Goal: Task Accomplishment & Management: Manage account settings

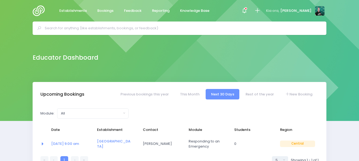
select select "5"
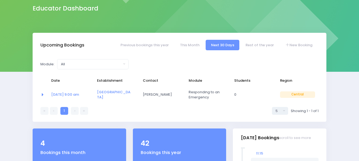
scroll to position [54, 0]
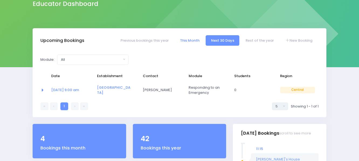
click at [188, 42] on link "This Month" at bounding box center [190, 40] width 30 height 10
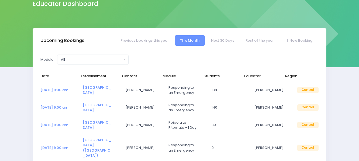
select select "5"
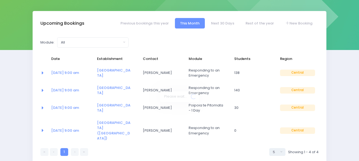
scroll to position [81, 0]
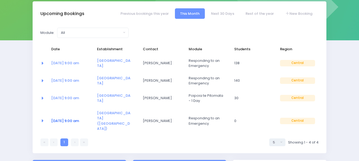
click at [72, 118] on link "19 Aug at 9:00 am" at bounding box center [65, 120] width 28 height 5
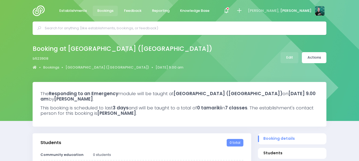
select select "5"
click at [290, 57] on link "Edit" at bounding box center [289, 57] width 18 height 11
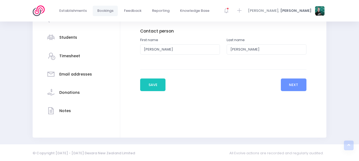
scroll to position [127, 0]
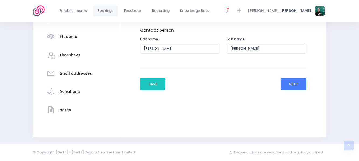
click at [285, 81] on button "Next" at bounding box center [294, 84] width 26 height 13
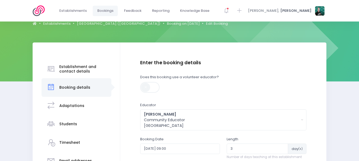
scroll to position [135, 0]
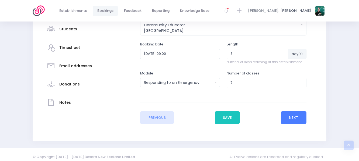
click at [290, 115] on button "Next" at bounding box center [294, 117] width 26 height 13
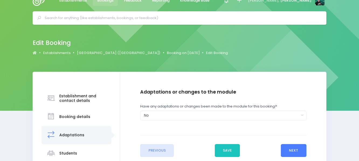
scroll to position [0, 0]
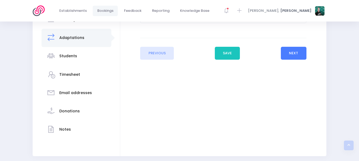
click at [289, 51] on button "Next" at bounding box center [294, 53] width 26 height 13
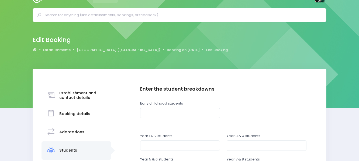
scroll to position [107, 0]
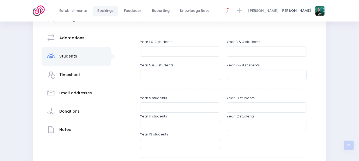
click at [256, 77] on input "number" at bounding box center [266, 75] width 80 height 10
type input "50"
click at [255, 53] on input "number" at bounding box center [266, 51] width 80 height 10
type input "48"
click at [186, 75] on input "number" at bounding box center [180, 75] width 80 height 10
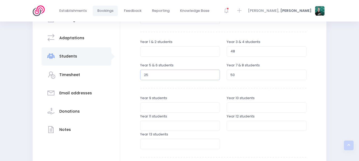
type input "25"
click at [172, 55] on input "number" at bounding box center [180, 51] width 80 height 10
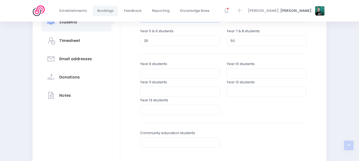
scroll to position [207, 0]
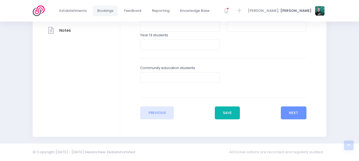
type input "36"
click at [227, 115] on button "Save" at bounding box center [227, 113] width 25 height 13
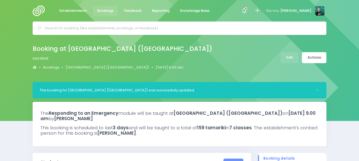
select select "5"
click at [294, 57] on link "Edit" at bounding box center [289, 57] width 18 height 11
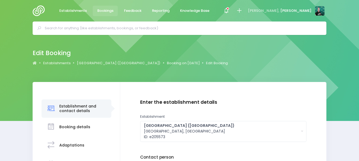
click at [73, 157] on div "Students" at bounding box center [68, 163] width 18 height 13
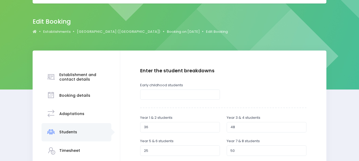
scroll to position [58, 0]
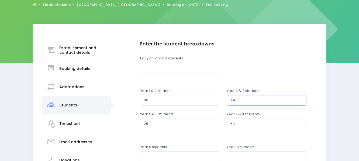
click at [239, 101] on input "48" at bounding box center [266, 100] width 80 height 10
click at [160, 124] on input "25" at bounding box center [180, 124] width 80 height 10
type input "2"
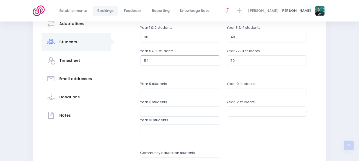
scroll to position [112, 0]
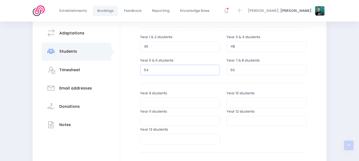
type input "5"
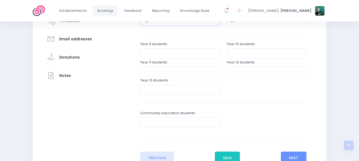
scroll to position [207, 0]
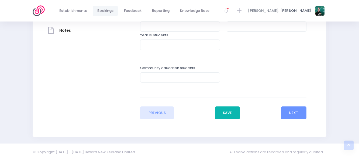
type input "48"
click at [224, 114] on button "Save" at bounding box center [227, 113] width 25 height 13
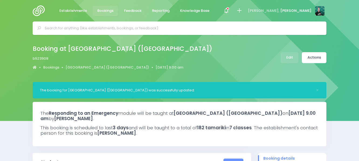
select select "5"
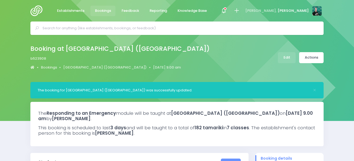
click at [36, 9] on img at bounding box center [37, 10] width 15 height 11
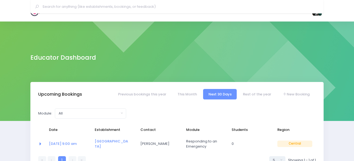
select select "5"
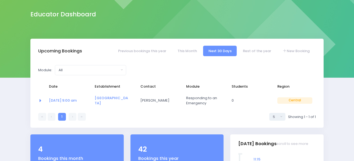
scroll to position [42, 0]
